Goal: Task Accomplishment & Management: Manage account settings

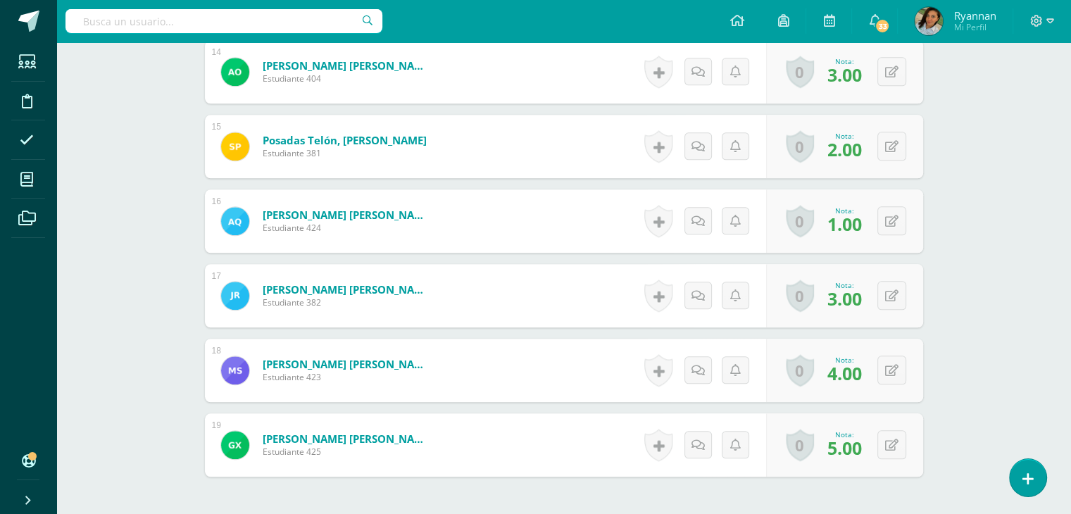
scroll to position [1418, 0]
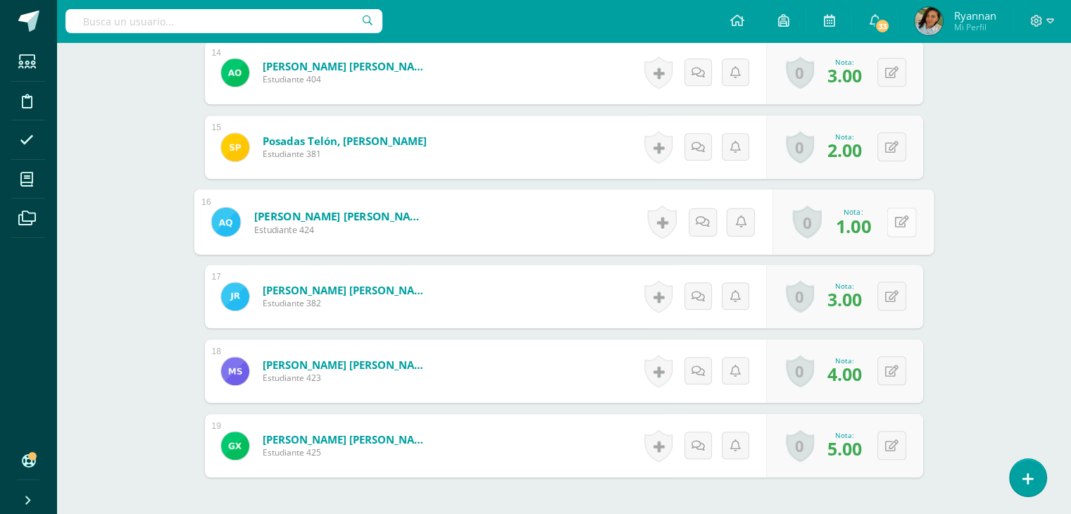
click at [887, 220] on button at bounding box center [901, 222] width 30 height 30
type input "3"
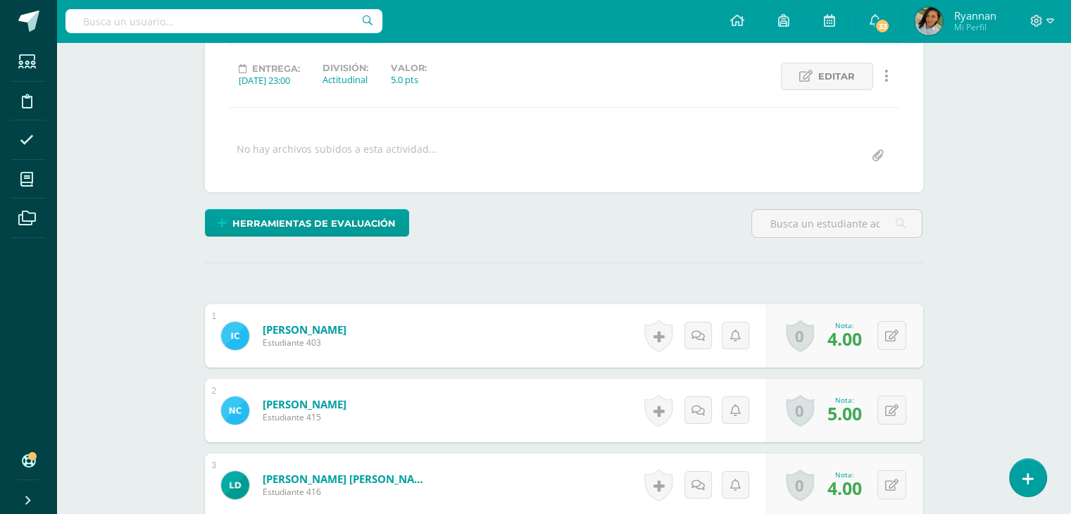
scroll to position [184, 0]
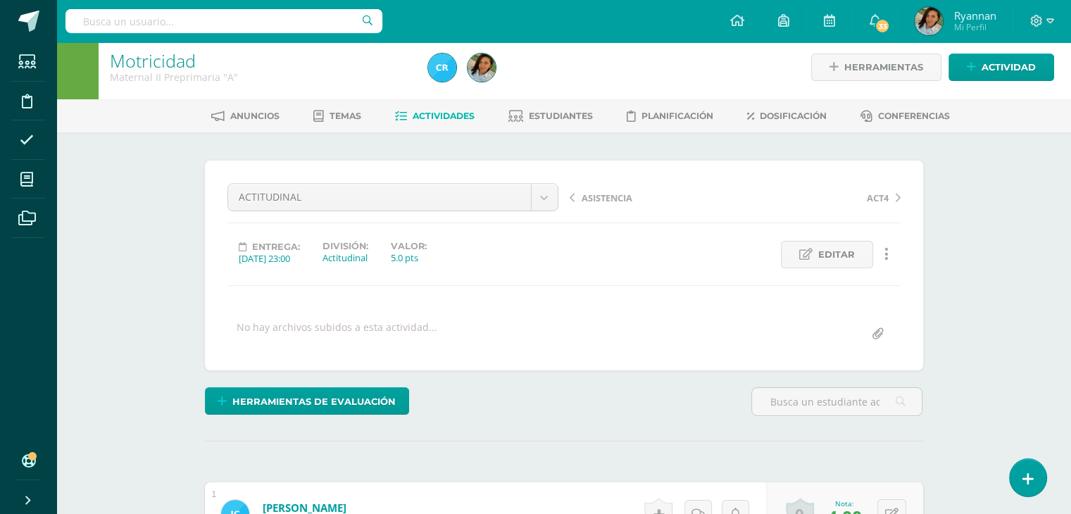
scroll to position [0, 0]
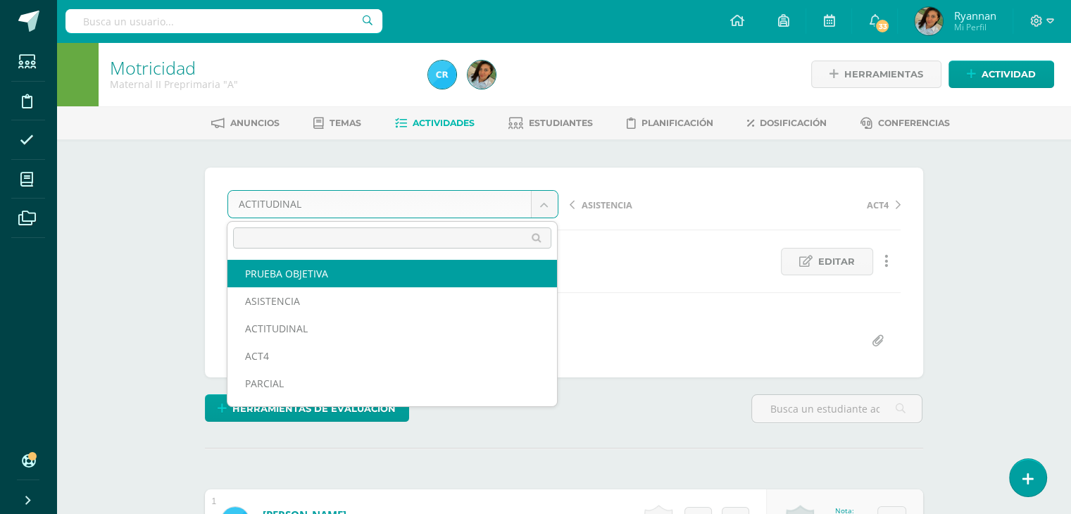
select select "/dashboard/teacher/grade-activity/124136/"
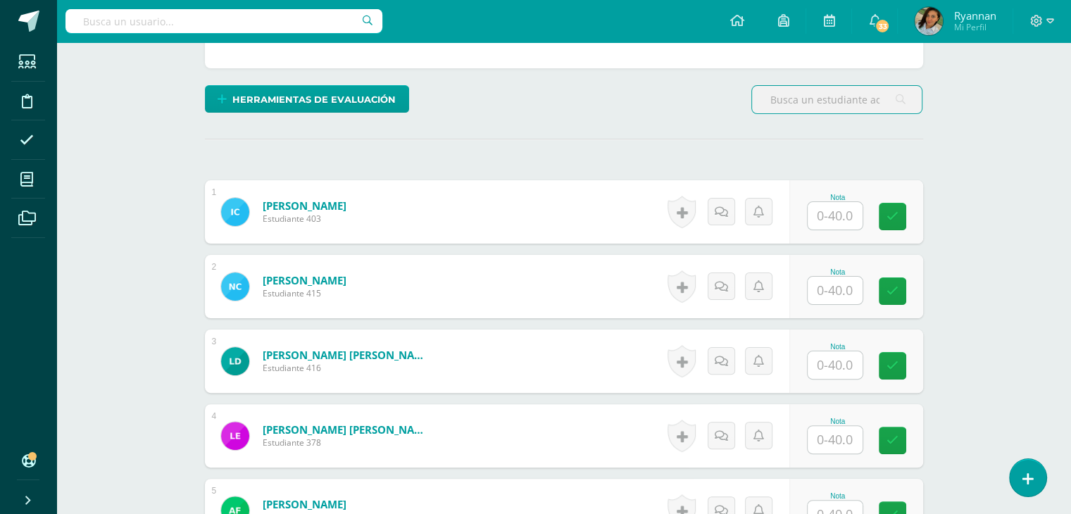
scroll to position [307, 0]
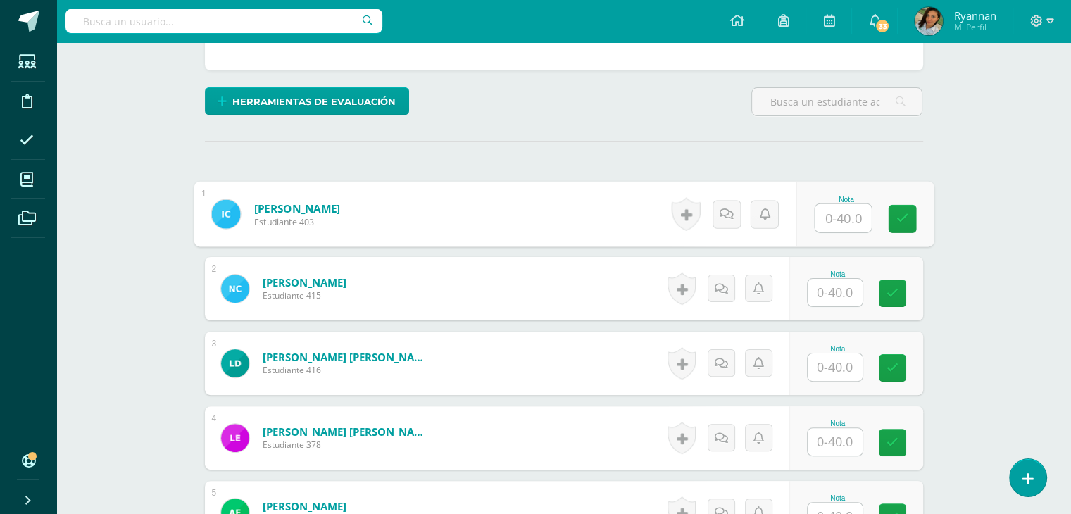
click at [828, 209] on input "text" at bounding box center [842, 218] width 56 height 28
type input "35"
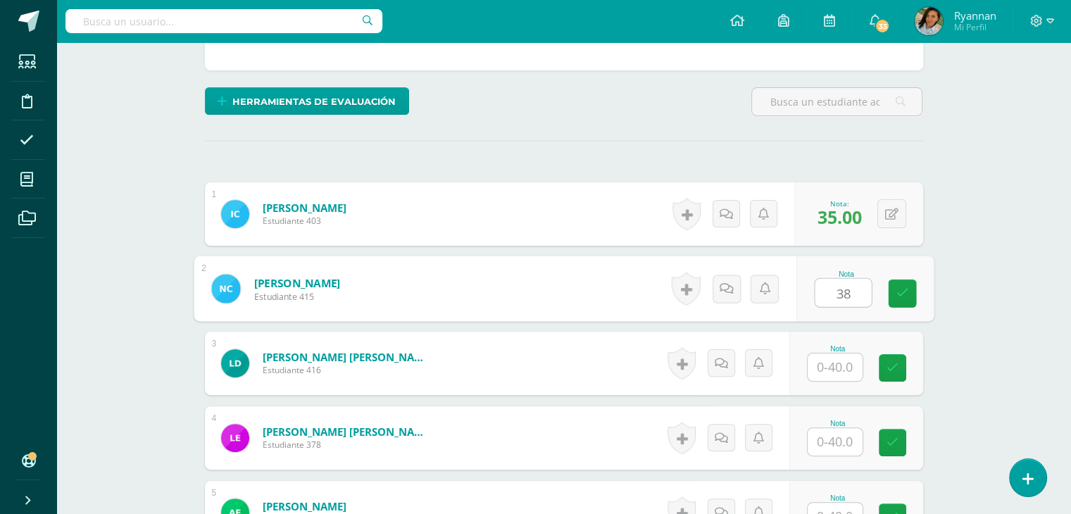
type input "38"
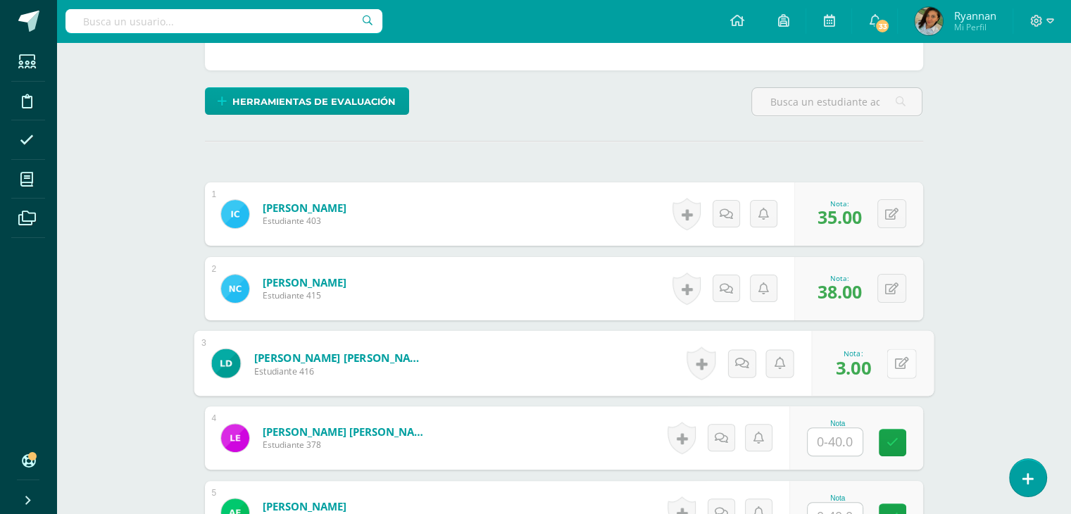
click at [891, 374] on button at bounding box center [901, 363] width 30 height 30
type input "35"
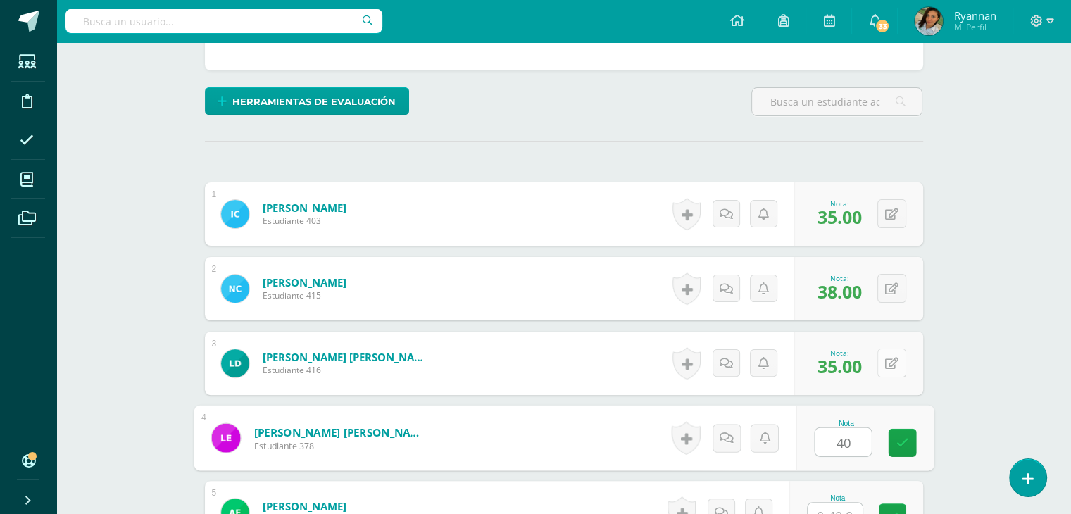
type input "40"
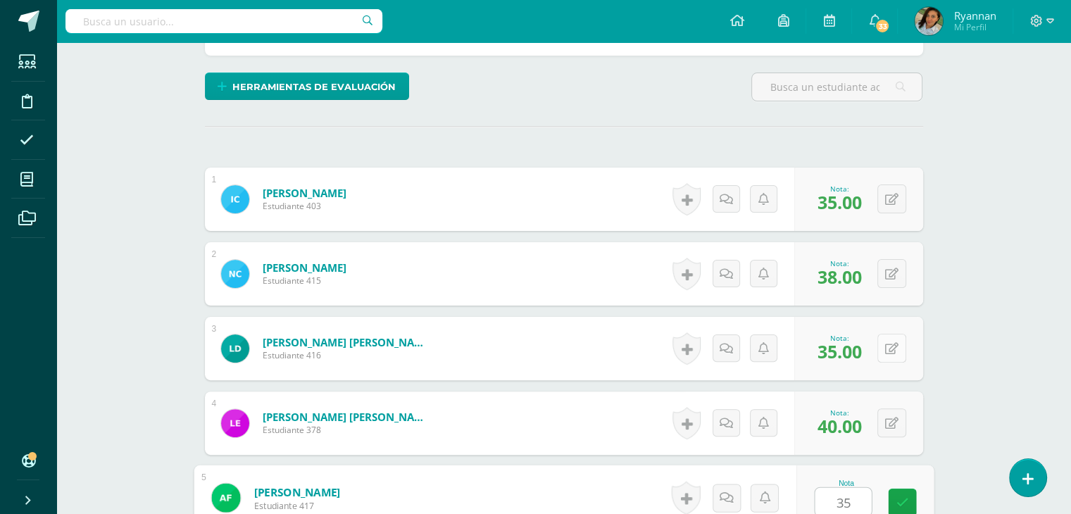
type input "35"
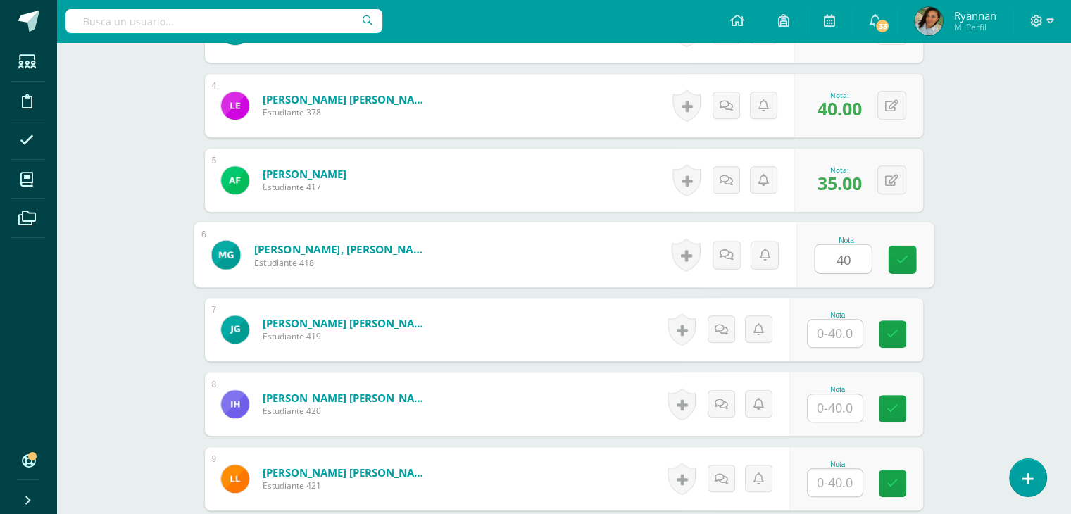
type input "40"
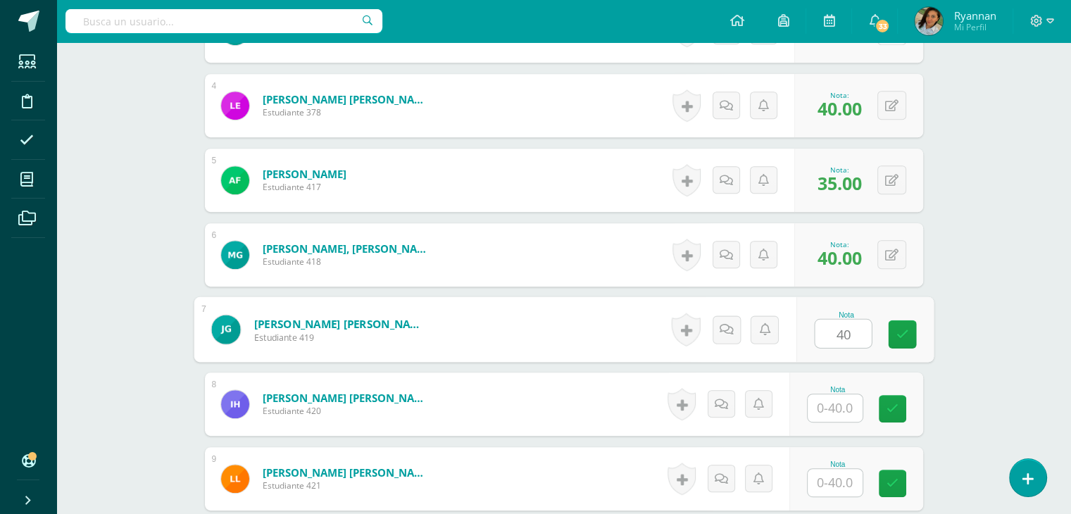
type input "40"
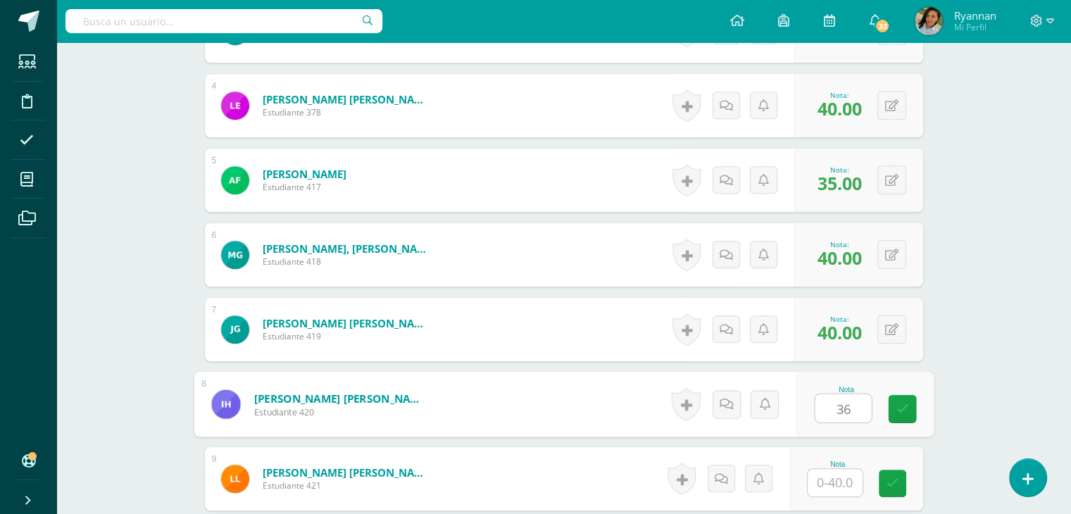
type input "36"
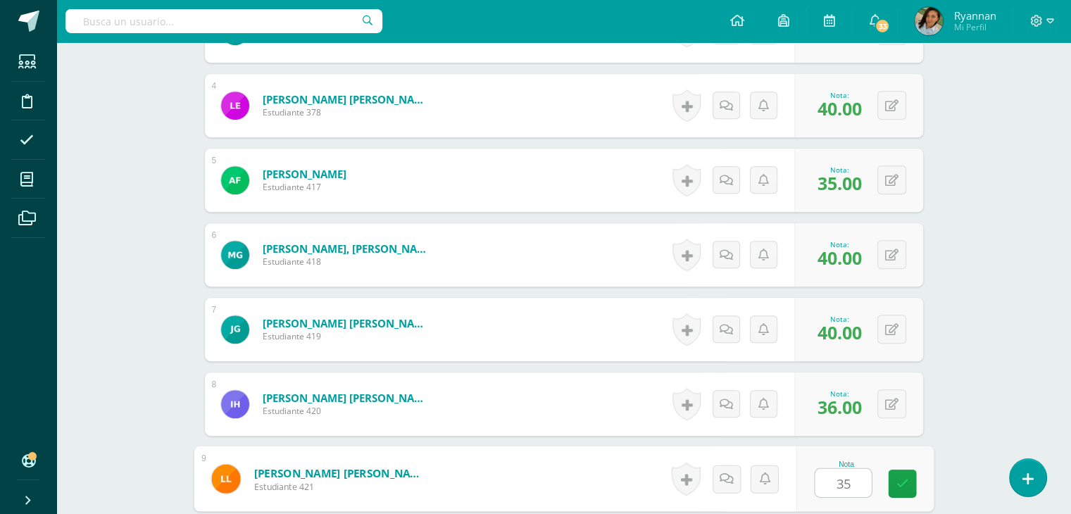
type input "35"
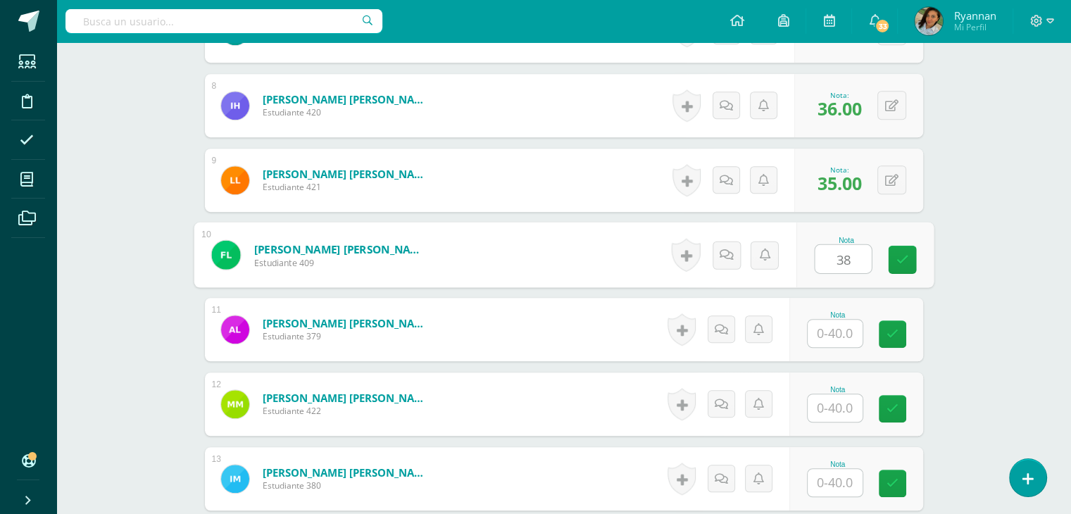
type input "38"
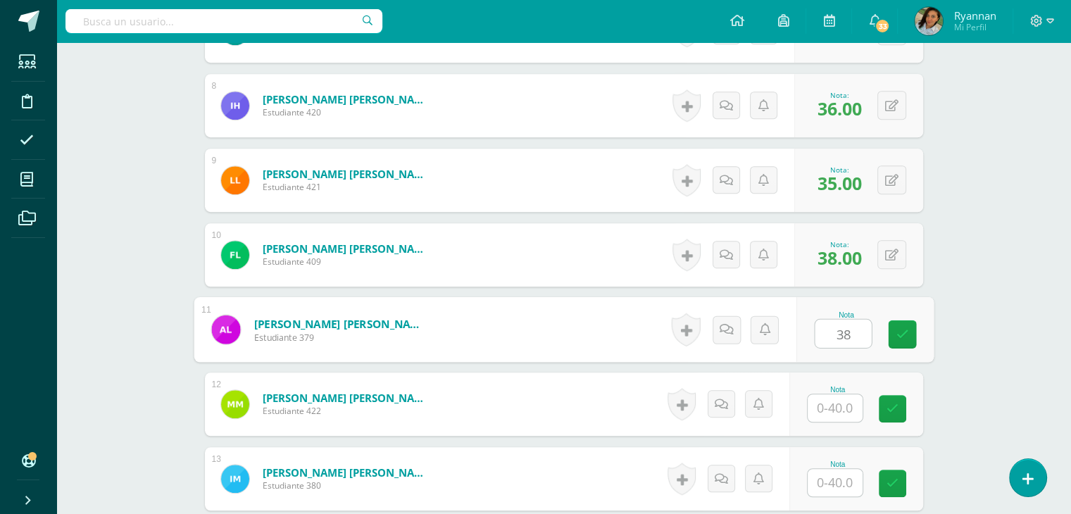
type input "38"
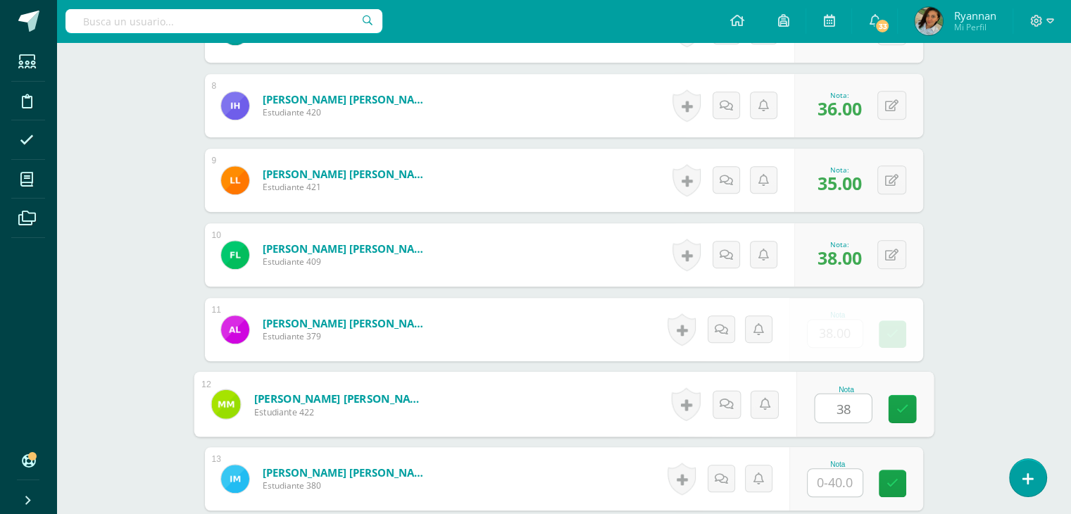
type input "38"
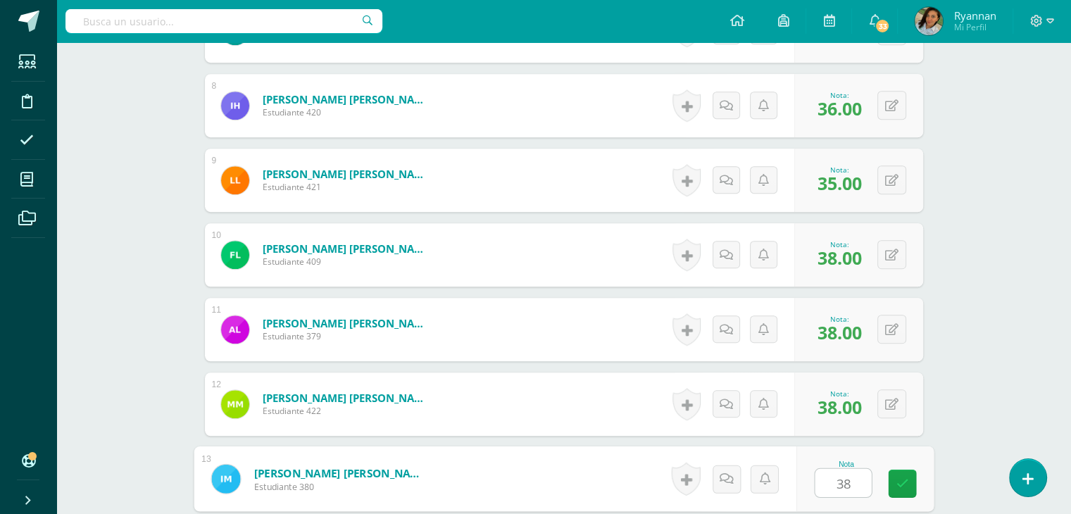
type input "38"
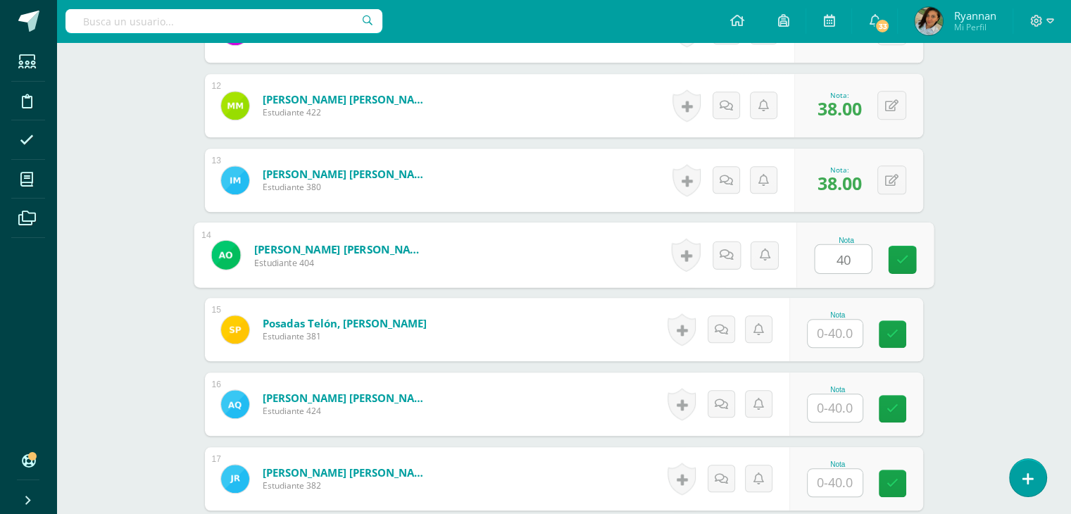
type input "40"
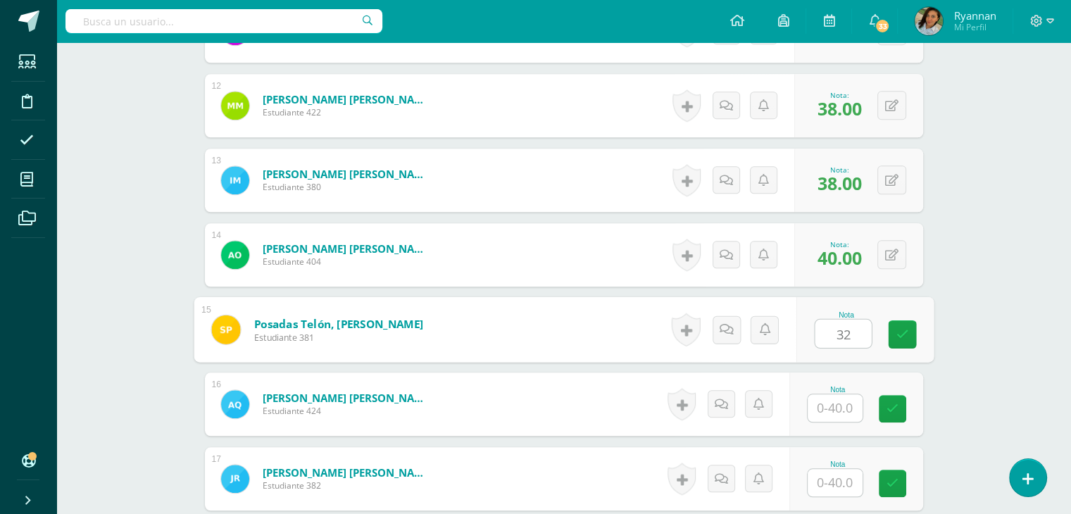
type input "32"
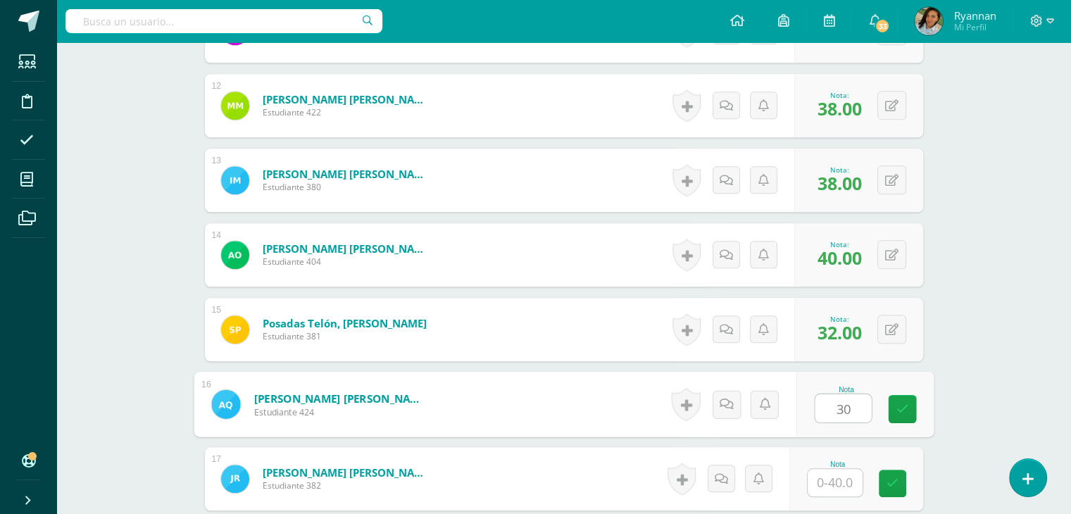
type input "30"
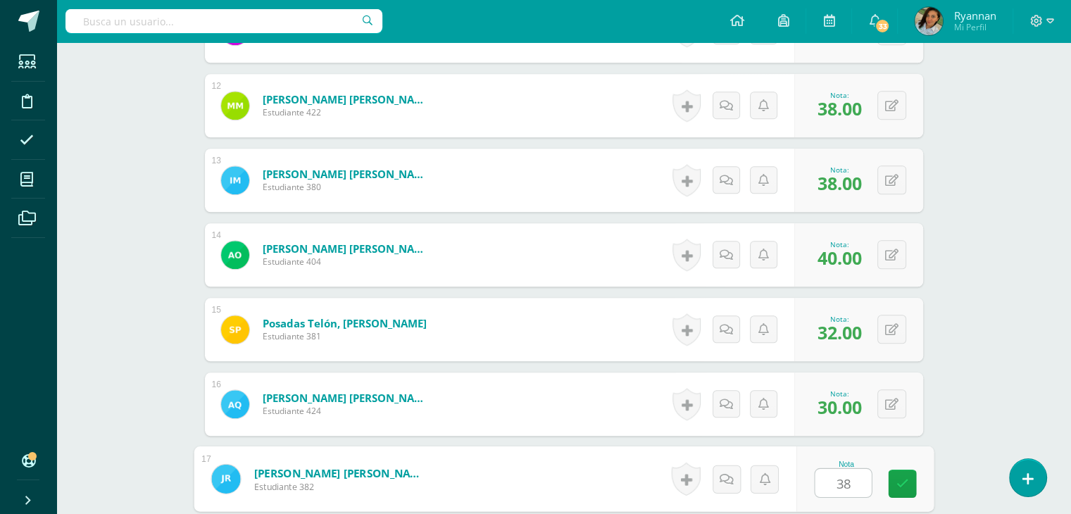
type input "38"
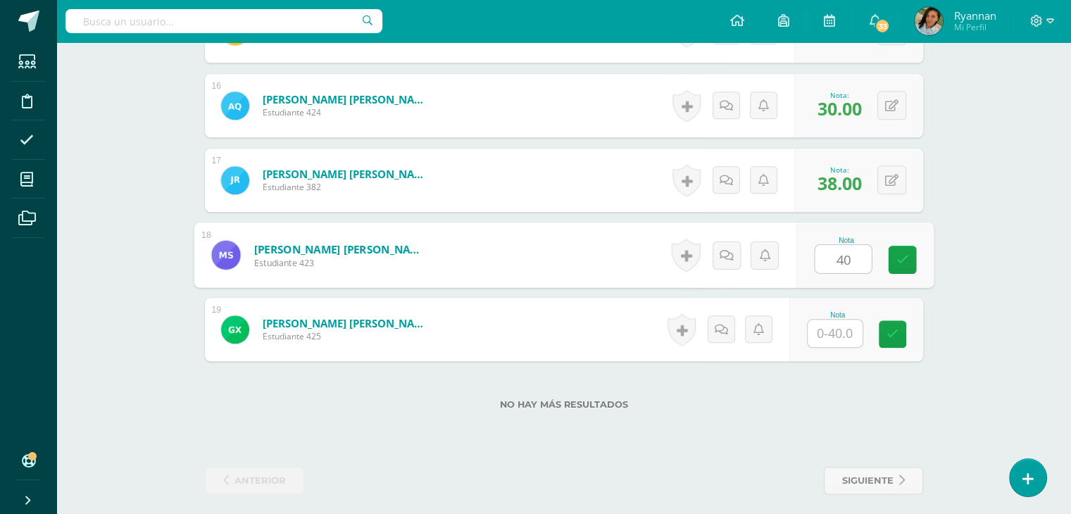
type input "40"
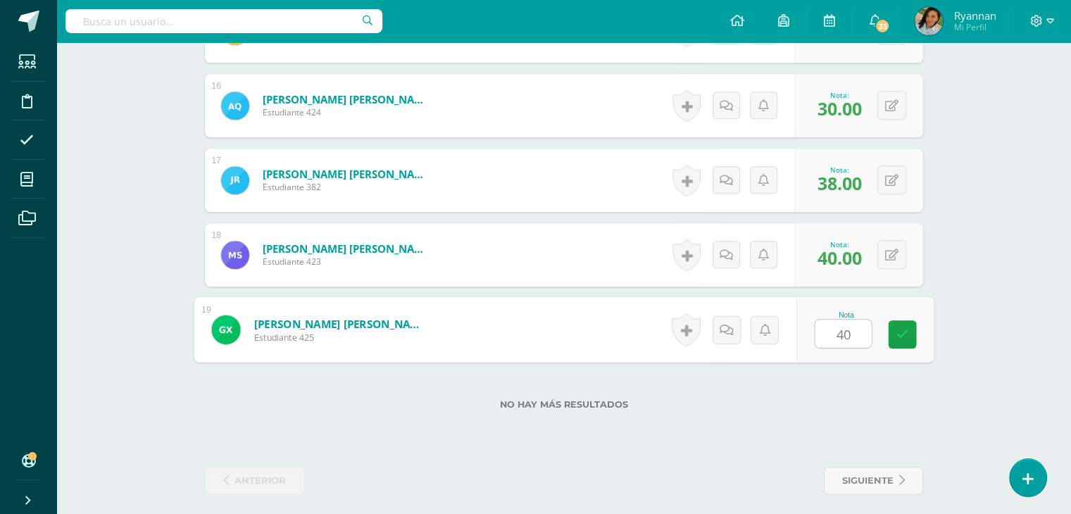
type input "40"
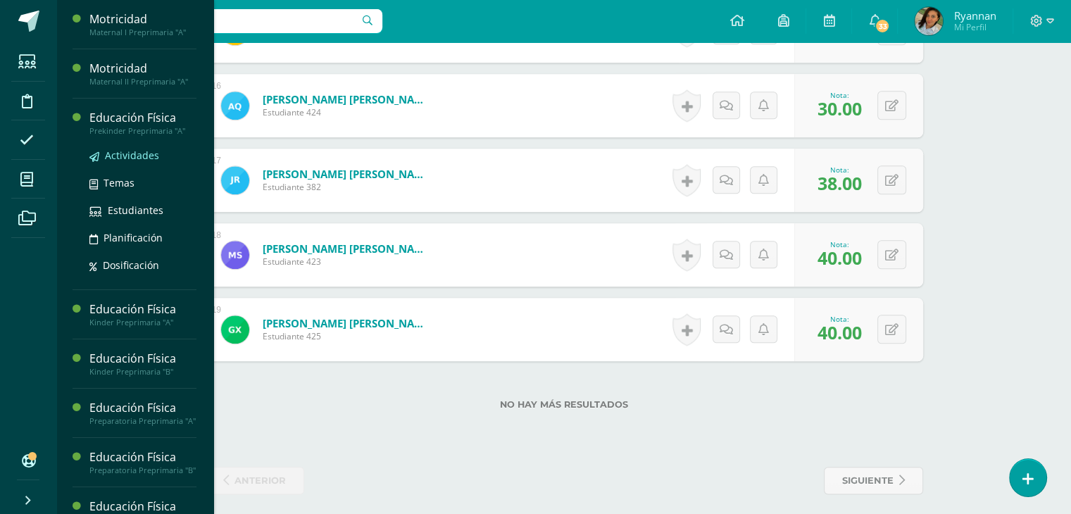
click at [123, 149] on span "Actividades" at bounding box center [132, 155] width 54 height 13
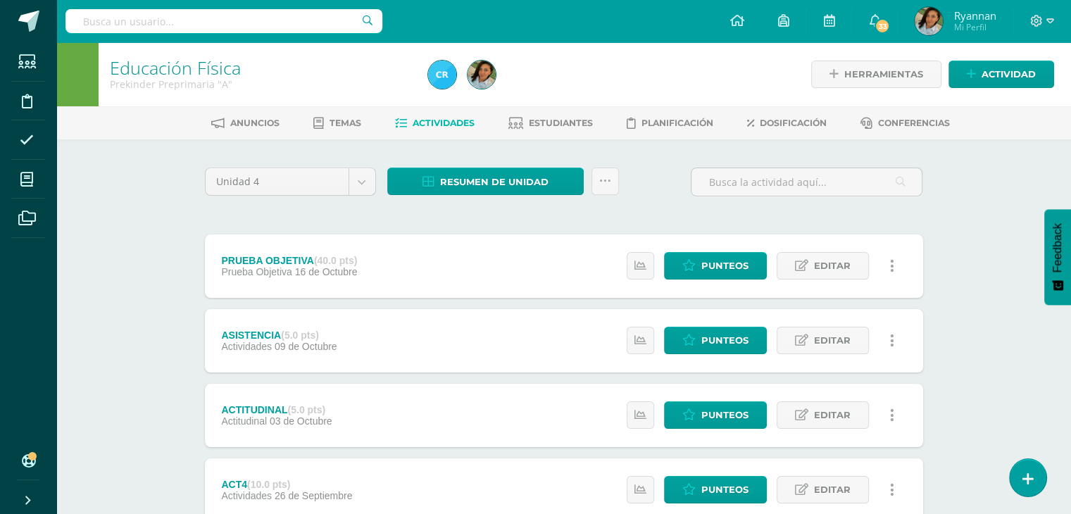
click at [123, 149] on div "Educación Física Prekinder Preprimaria "A" Herramientas Detalle de asistencias …" at bounding box center [563, 478] width 1014 height 872
click at [715, 258] on span "Punteos" at bounding box center [724, 266] width 47 height 26
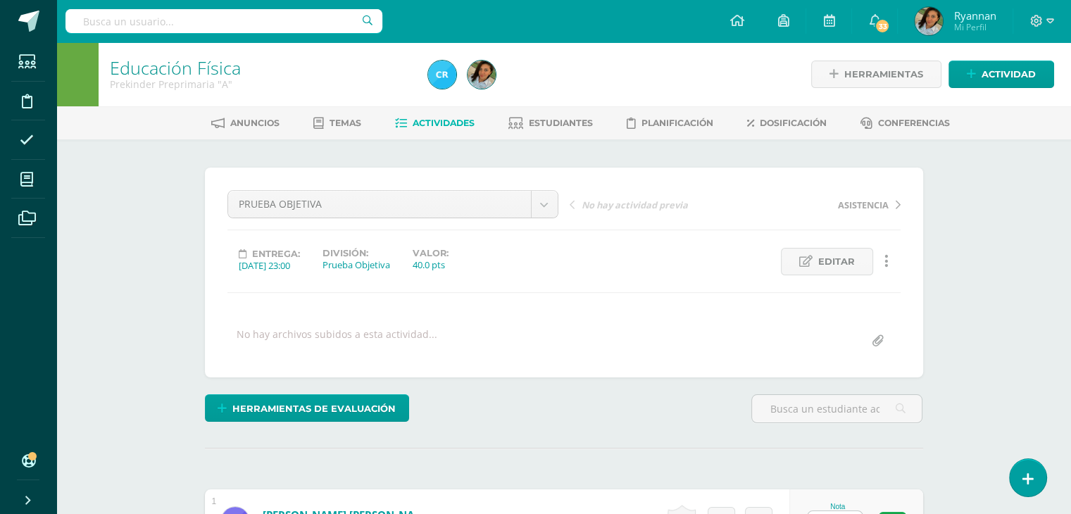
scroll to position [1, 0]
